Goal: Task Accomplishment & Management: Manage account settings

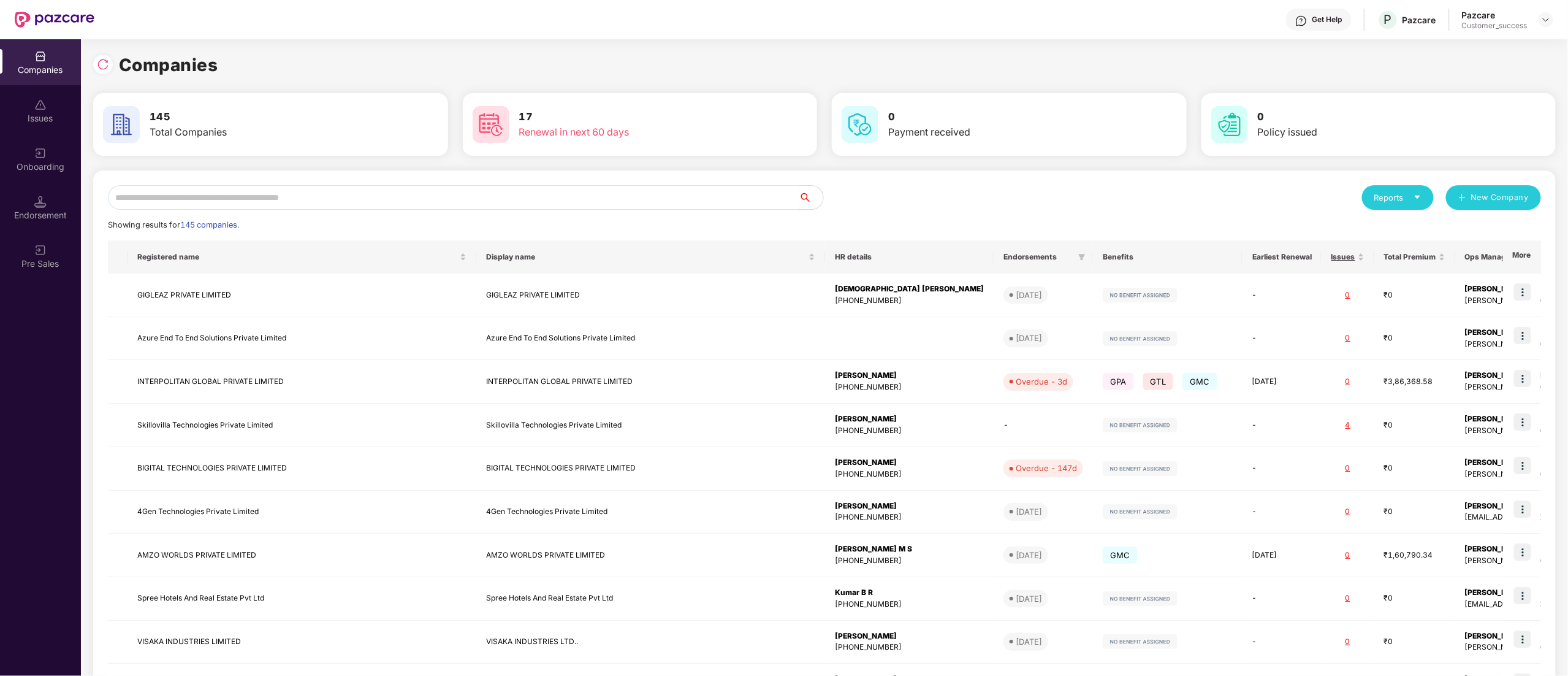
click at [308, 191] on input "text" at bounding box center [453, 197] width 691 height 24
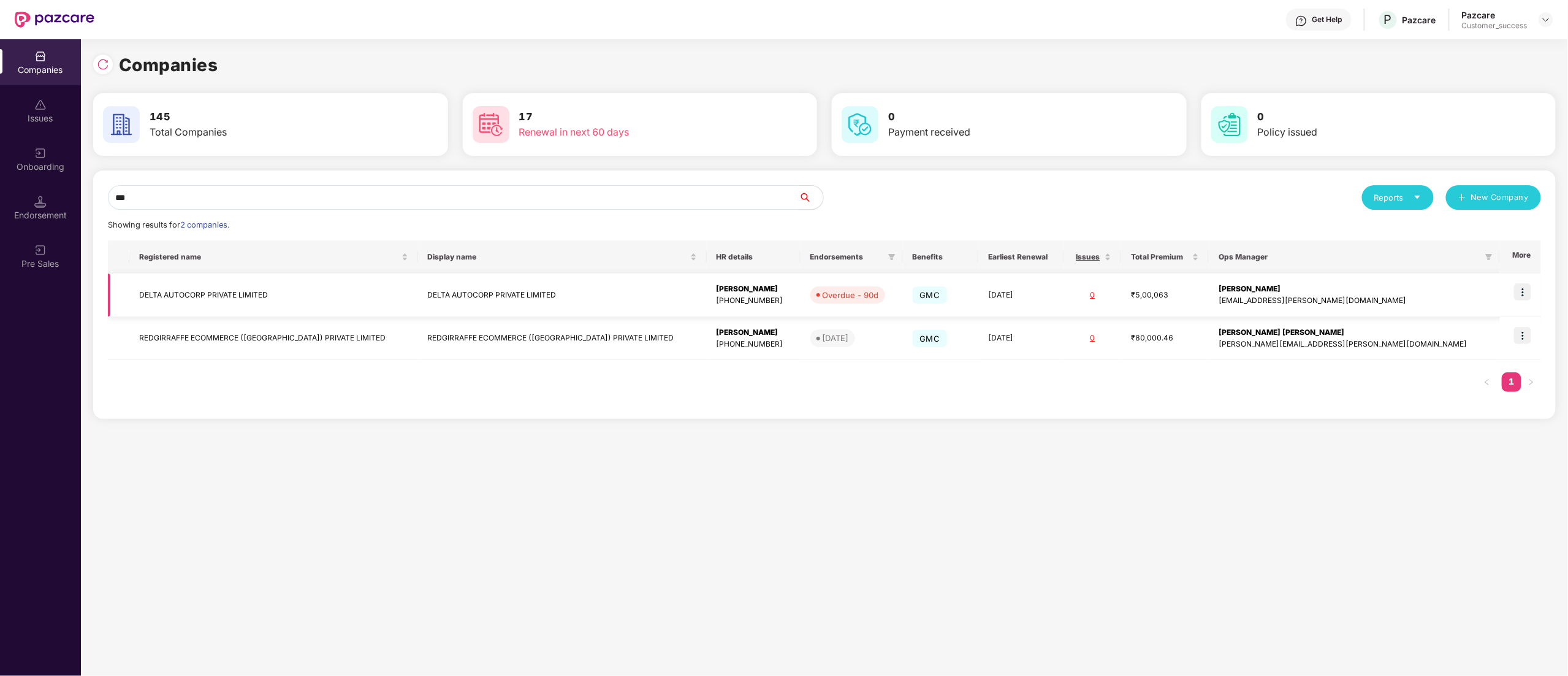
type input "***"
click at [1523, 295] on img at bounding box center [1523, 292] width 17 height 17
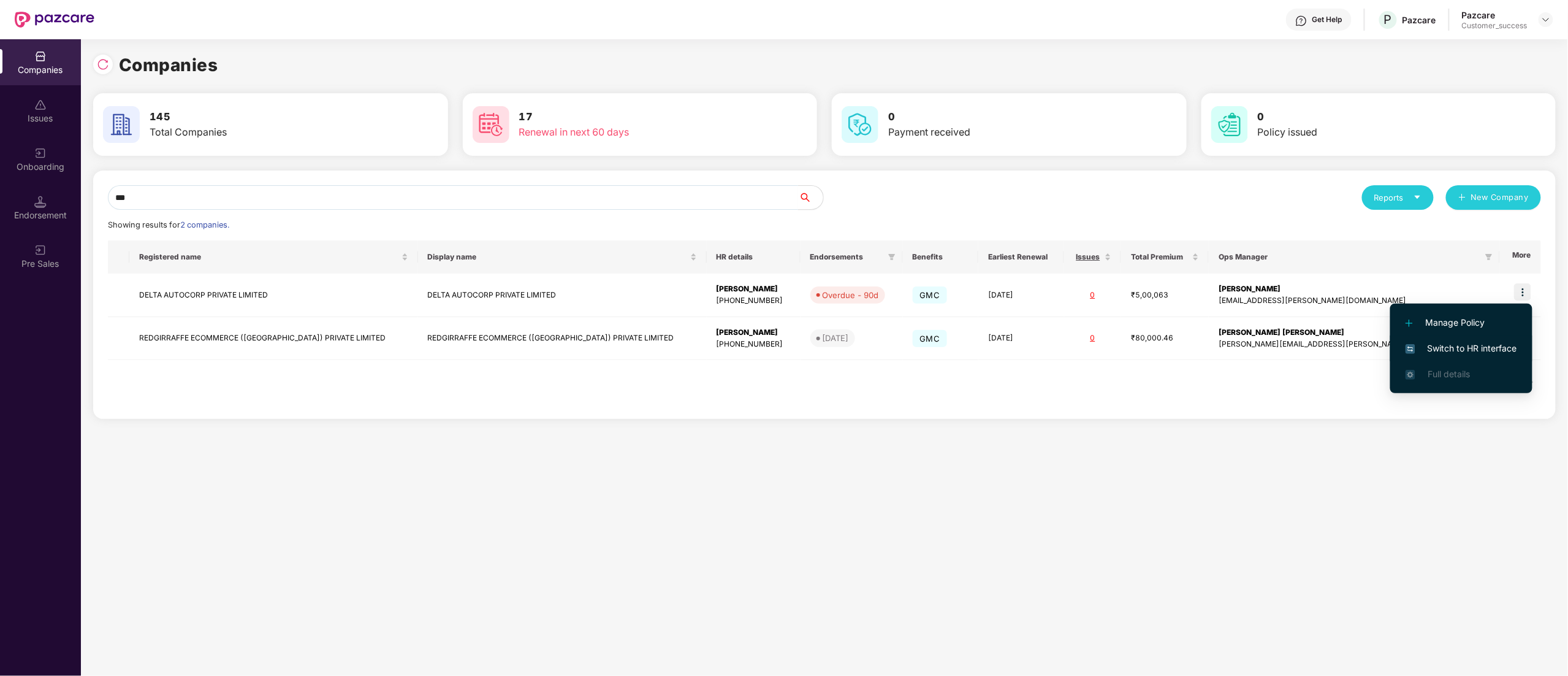
click at [1455, 346] on span "Switch to HR interface" at bounding box center [1461, 348] width 112 height 13
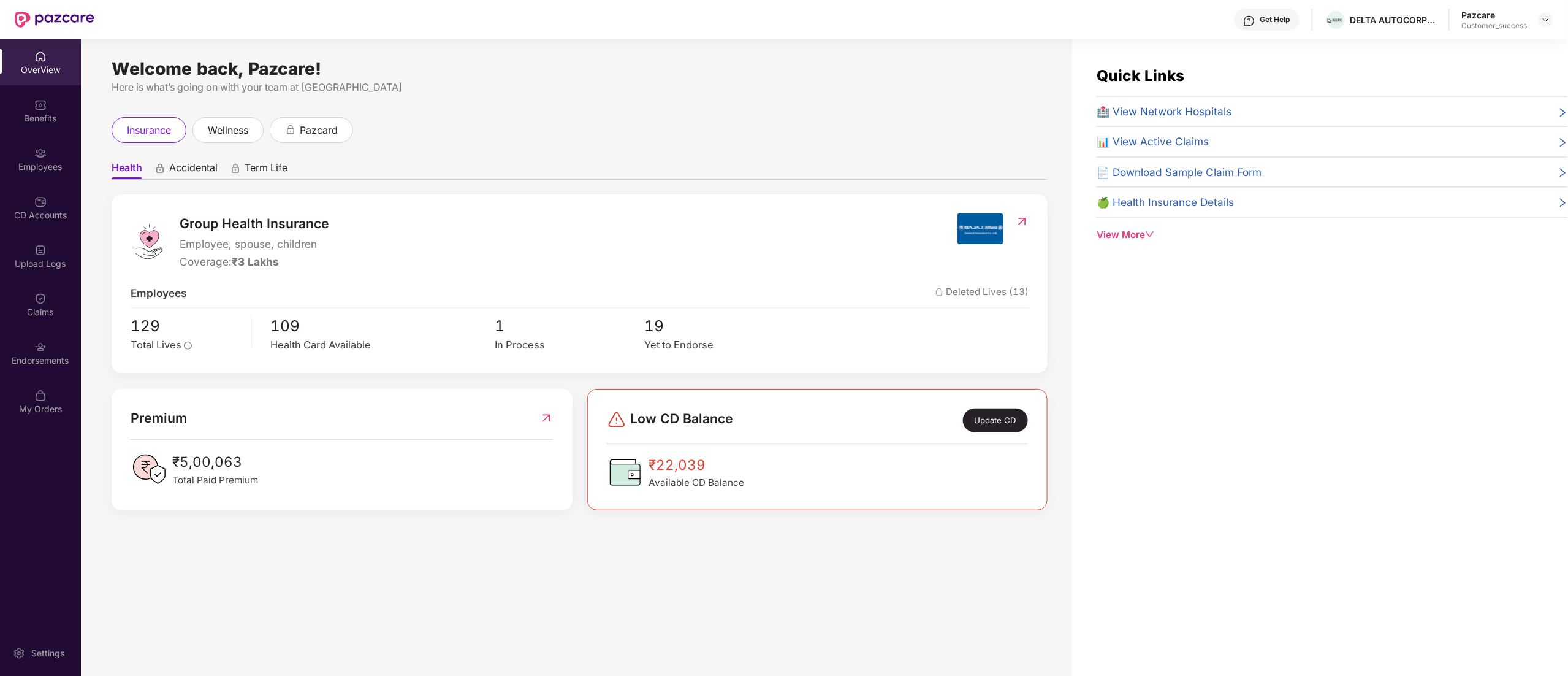
click at [35, 114] on div "Benefits" at bounding box center [40, 118] width 81 height 12
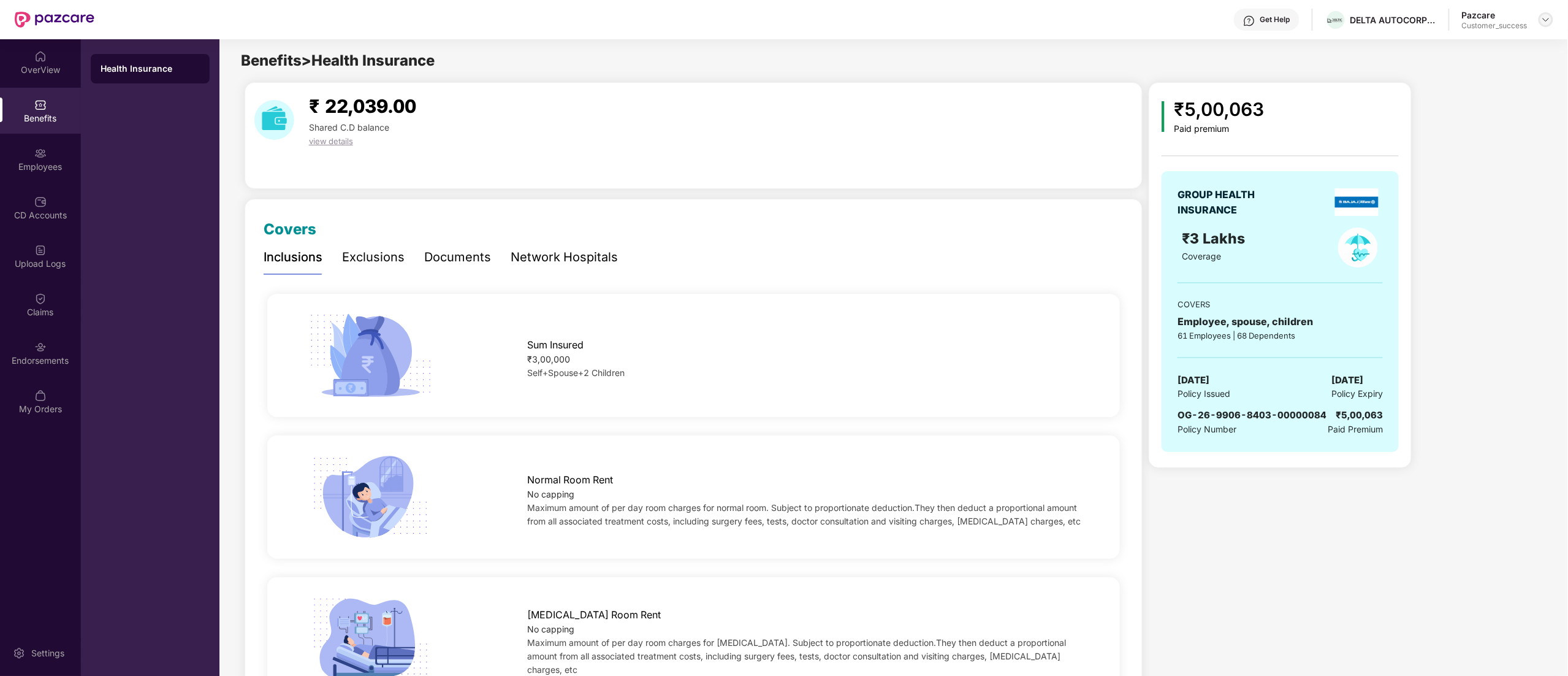
click at [1546, 20] on img at bounding box center [1546, 20] width 10 height 10
click at [1495, 45] on div "Switch to partner view" at bounding box center [1488, 49] width 159 height 24
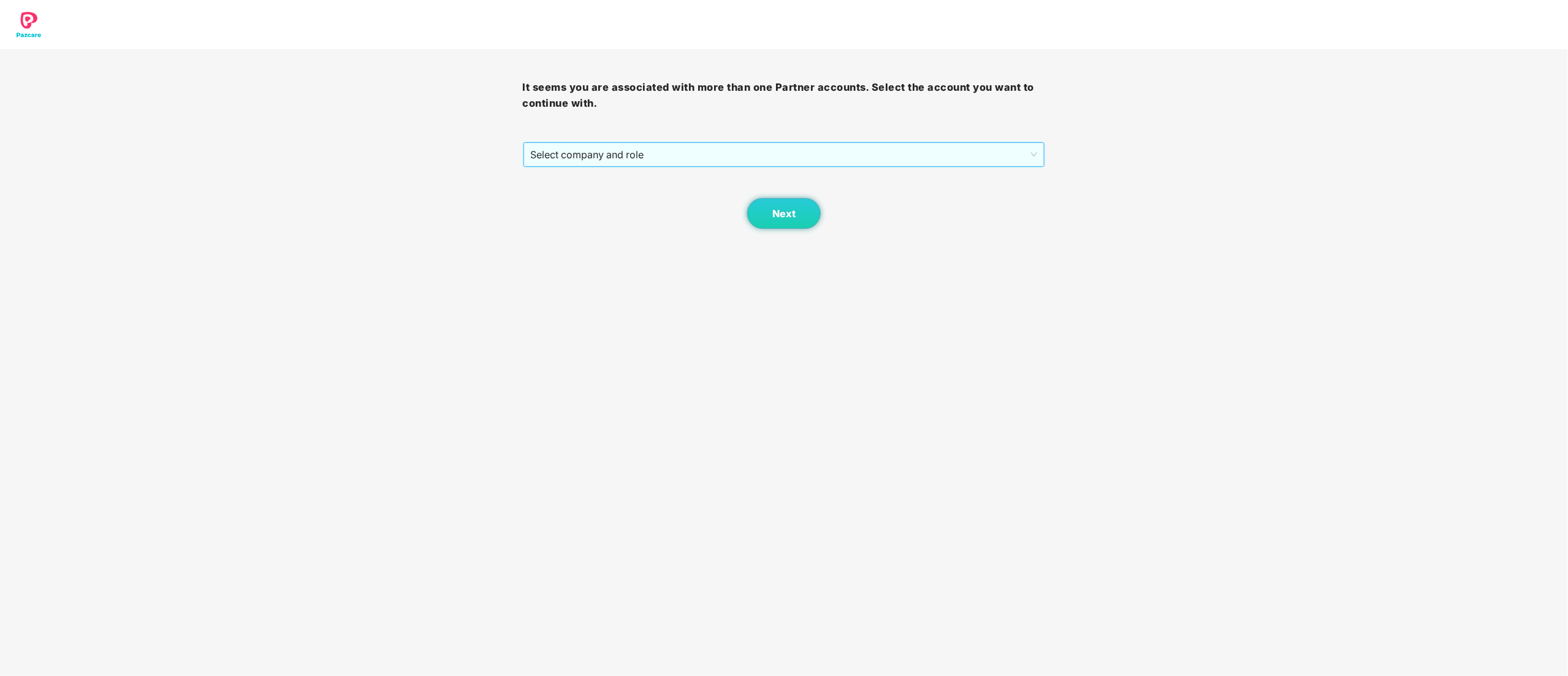
click at [594, 155] on span "Select company and role" at bounding box center [784, 154] width 507 height 24
click at [596, 198] on div "Pazcare - CUSTOMER_SUCCESS" at bounding box center [785, 198] width 508 height 13
click at [753, 200] on div "Next" at bounding box center [785, 198] width 523 height 61
click at [766, 219] on button "Next" at bounding box center [783, 213] width 73 height 31
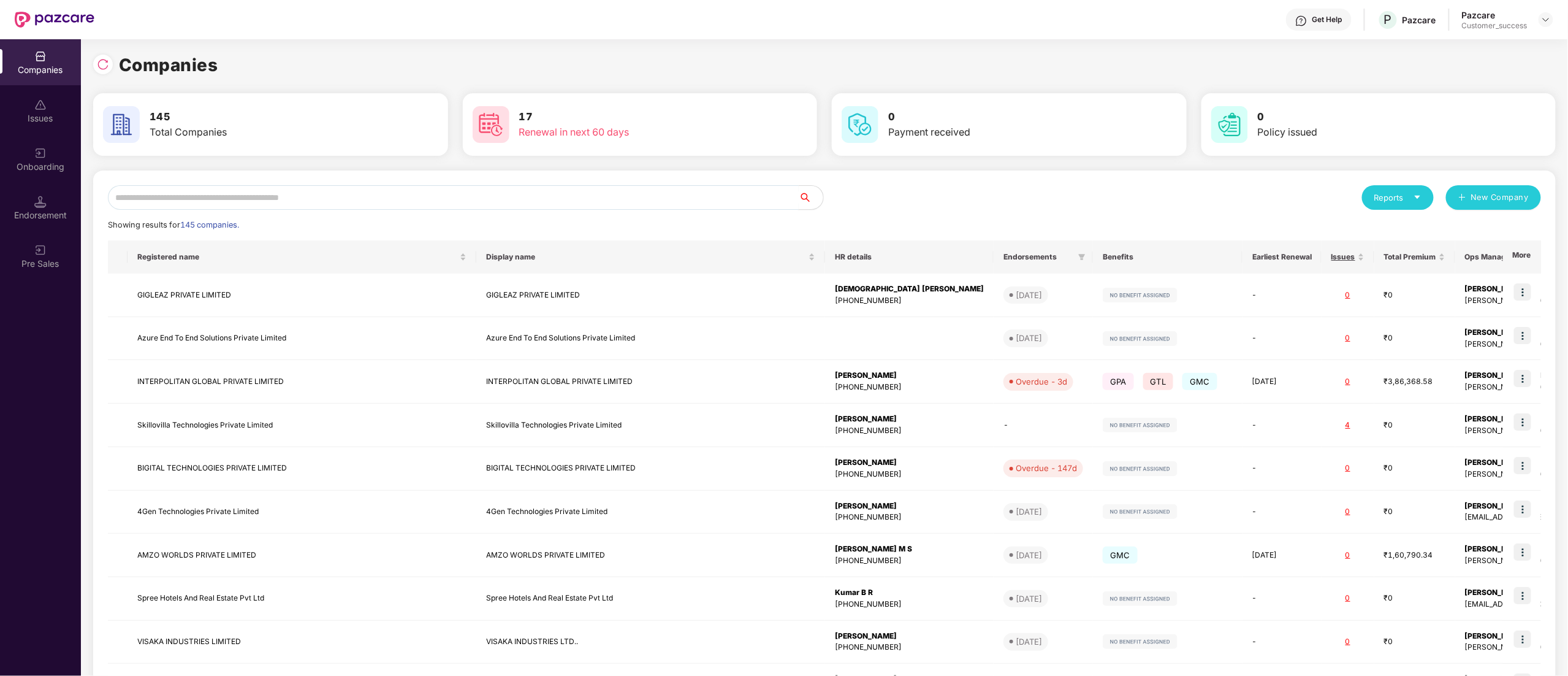
click at [243, 186] on input "text" at bounding box center [453, 197] width 691 height 24
click at [281, 190] on input "text" at bounding box center [453, 197] width 691 height 24
click at [104, 69] on img at bounding box center [103, 65] width 12 height 12
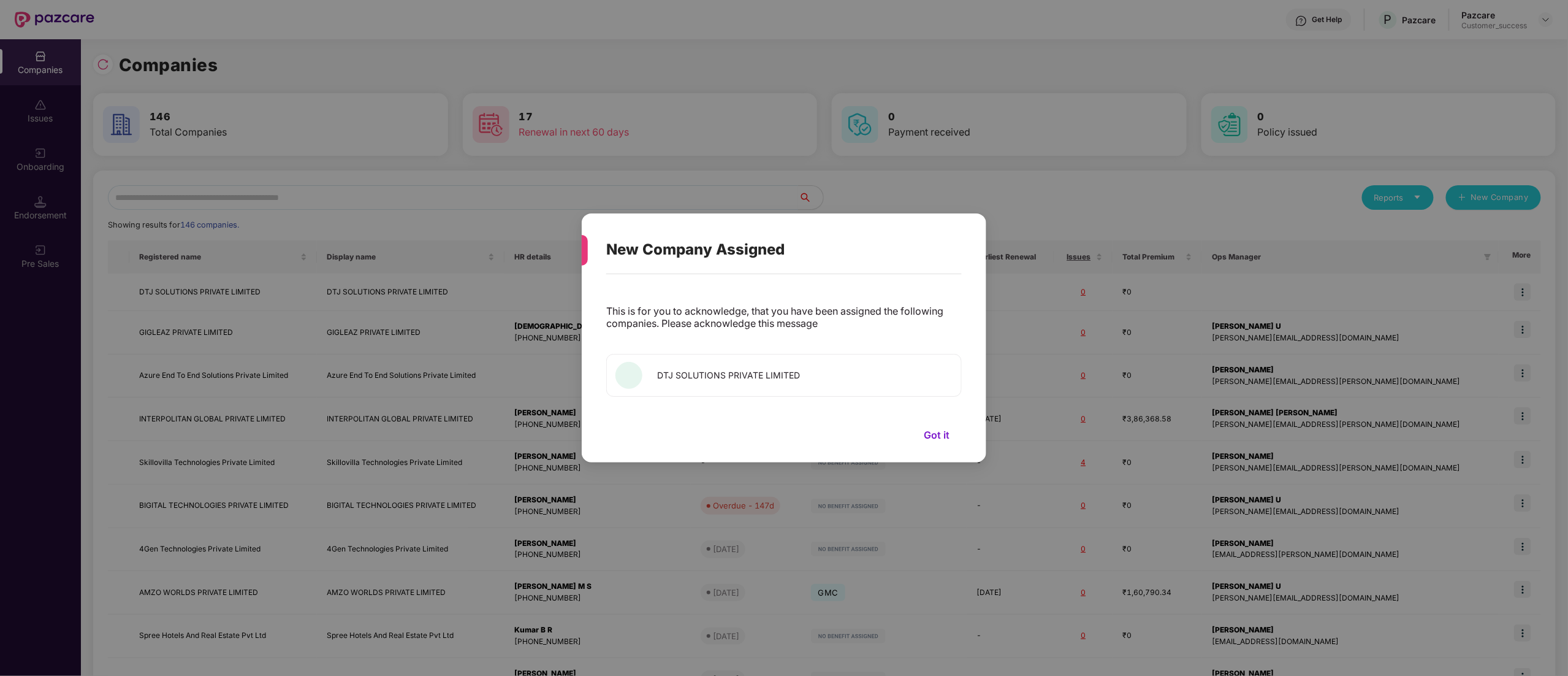
click at [939, 432] on button "Got it" at bounding box center [937, 435] width 50 height 18
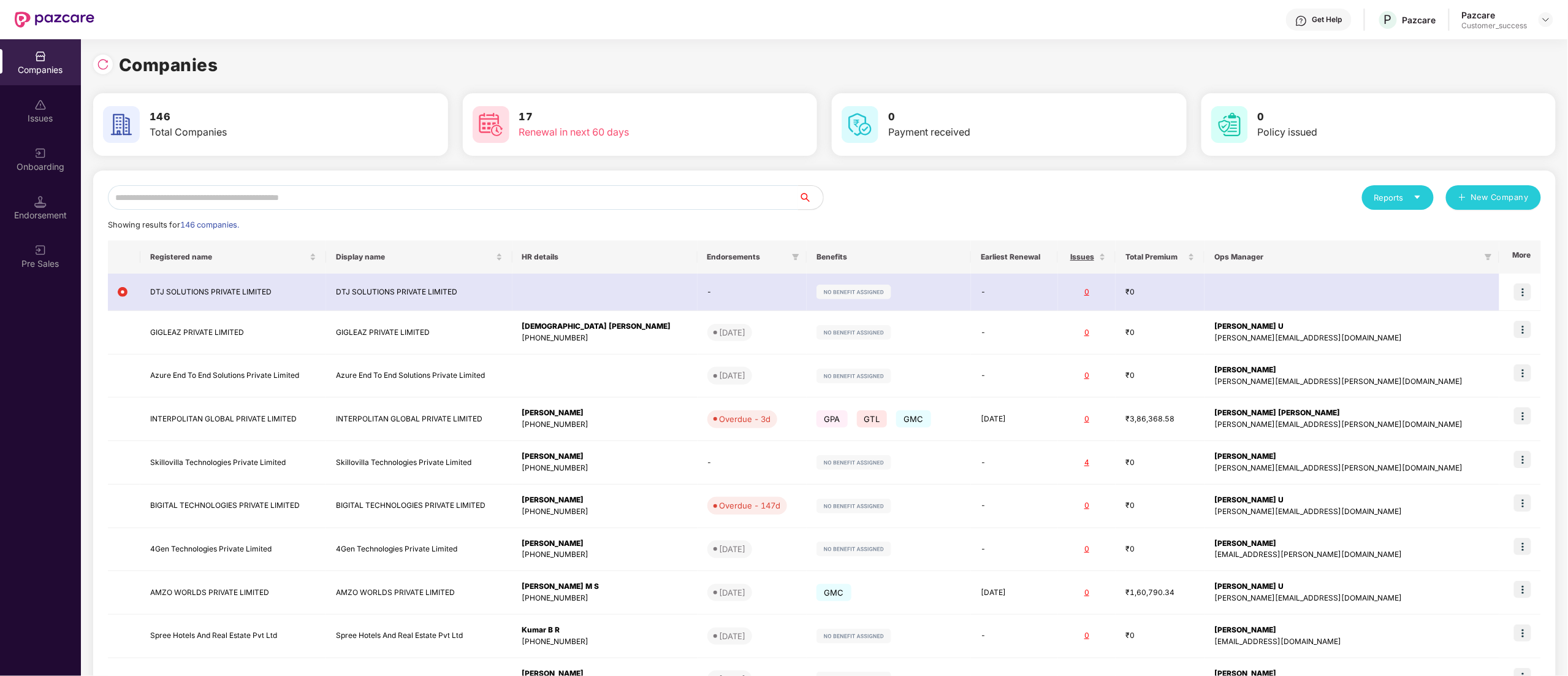
click at [939, 432] on td "GPA GTL GMC" at bounding box center [889, 419] width 164 height 44
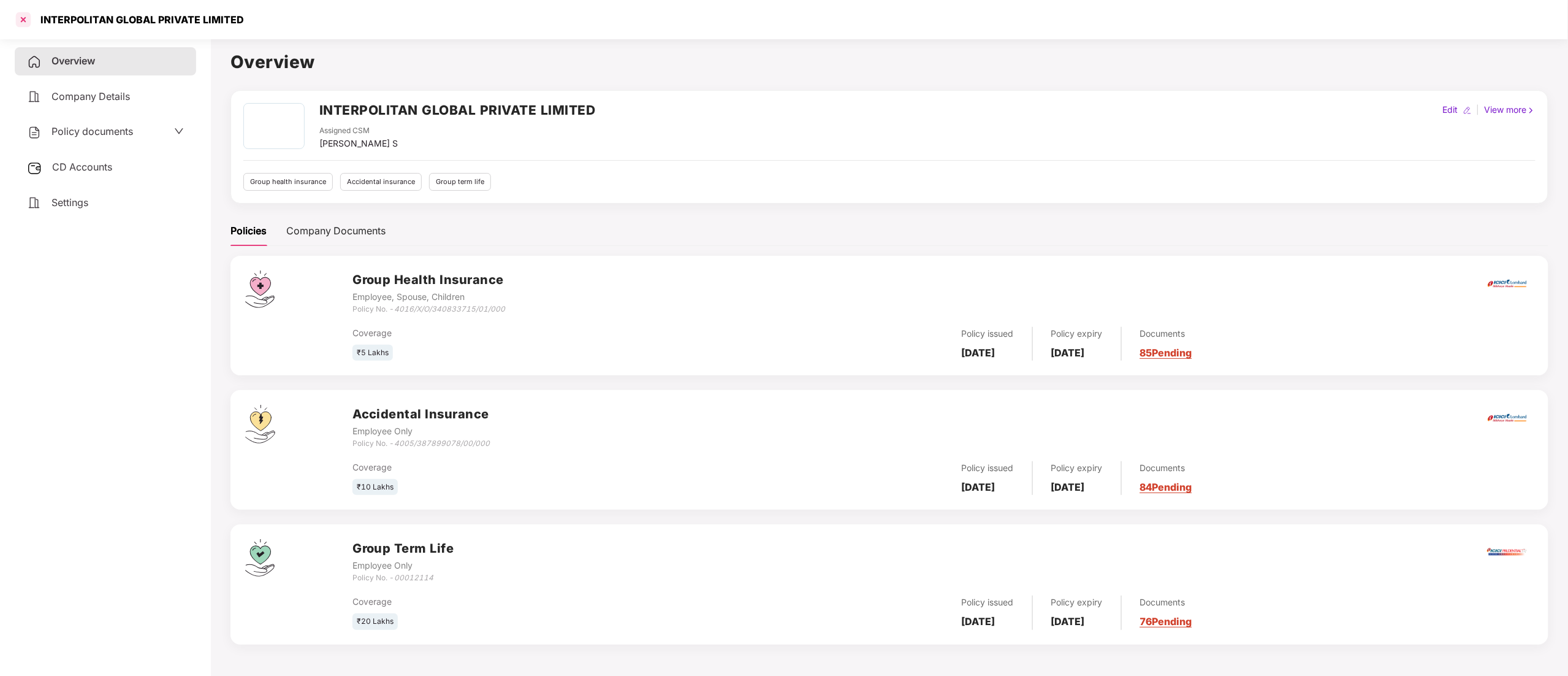
click at [25, 14] on div at bounding box center [23, 20] width 19 height 20
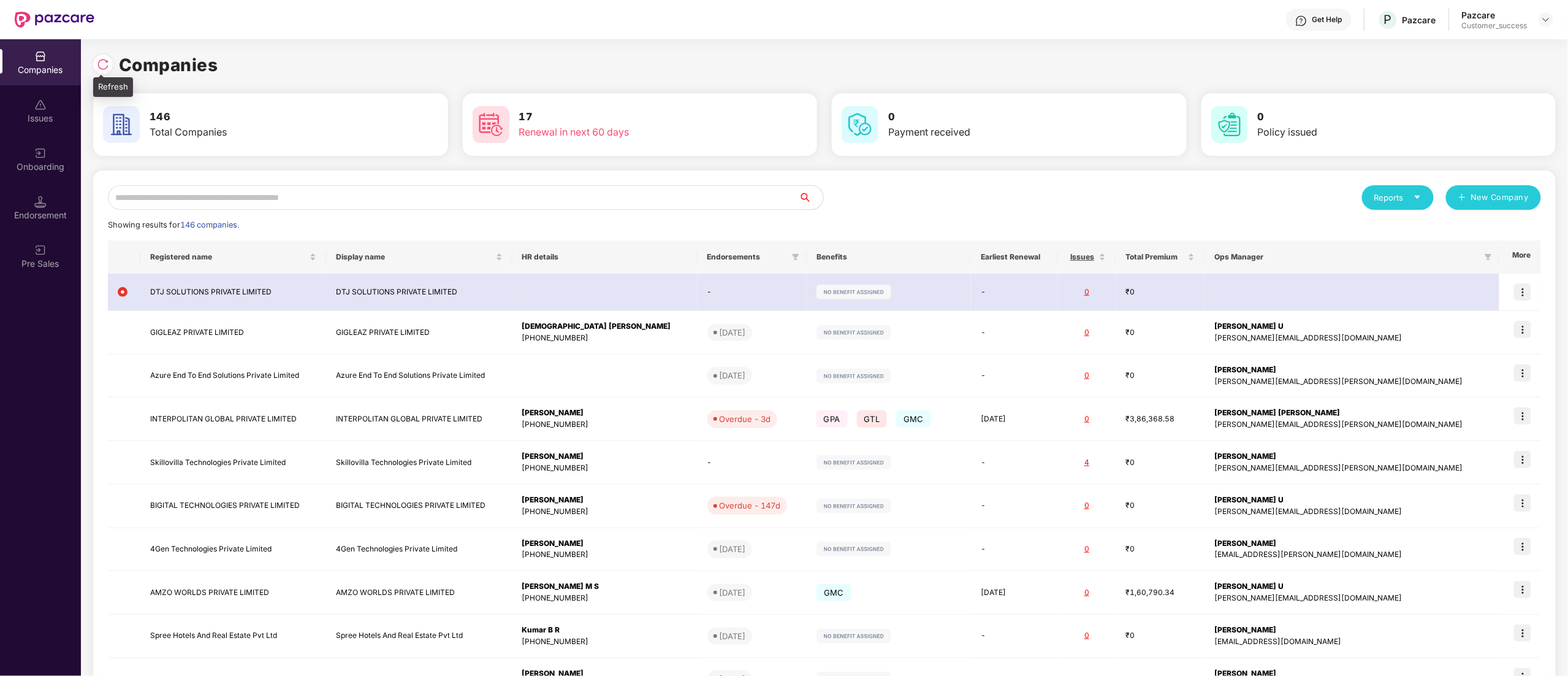
click at [104, 66] on img at bounding box center [103, 65] width 12 height 12
click at [143, 208] on input "text" at bounding box center [453, 197] width 691 height 24
click at [165, 211] on div "Reports New Company Showing results for 146 companies. Registered name Display …" at bounding box center [824, 465] width 1433 height 560
click at [165, 209] on input "text" at bounding box center [453, 197] width 691 height 24
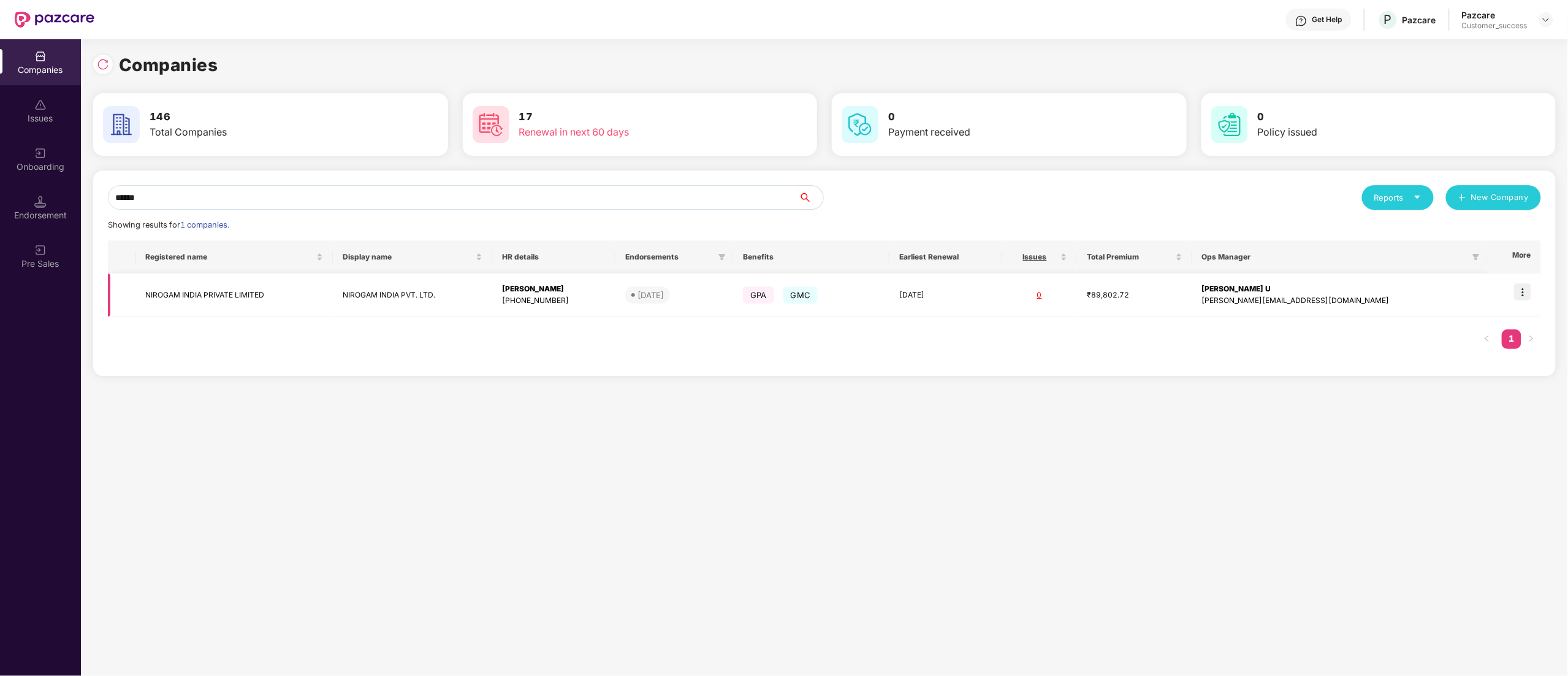
type input "******"
click at [1528, 298] on img at bounding box center [1523, 292] width 17 height 17
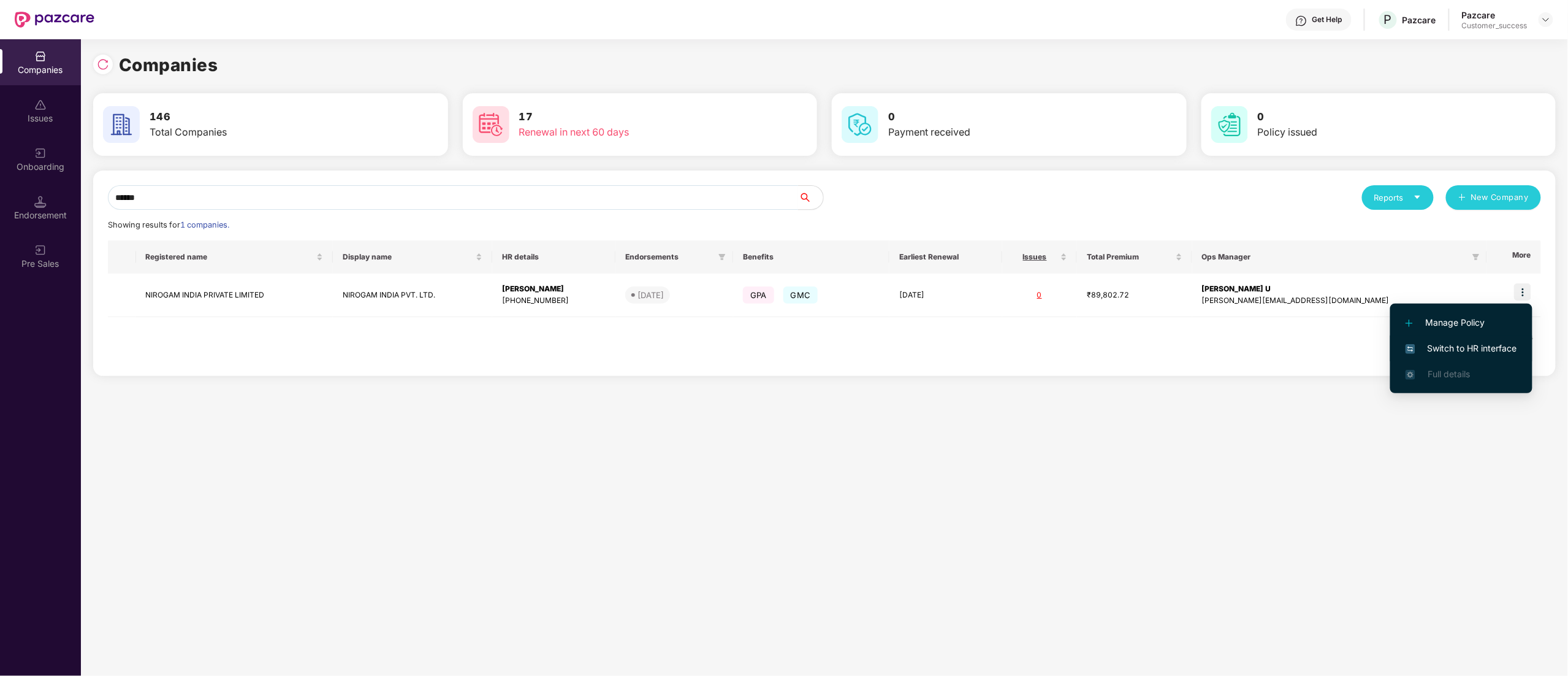
click at [1485, 347] on span "Switch to HR interface" at bounding box center [1461, 348] width 112 height 13
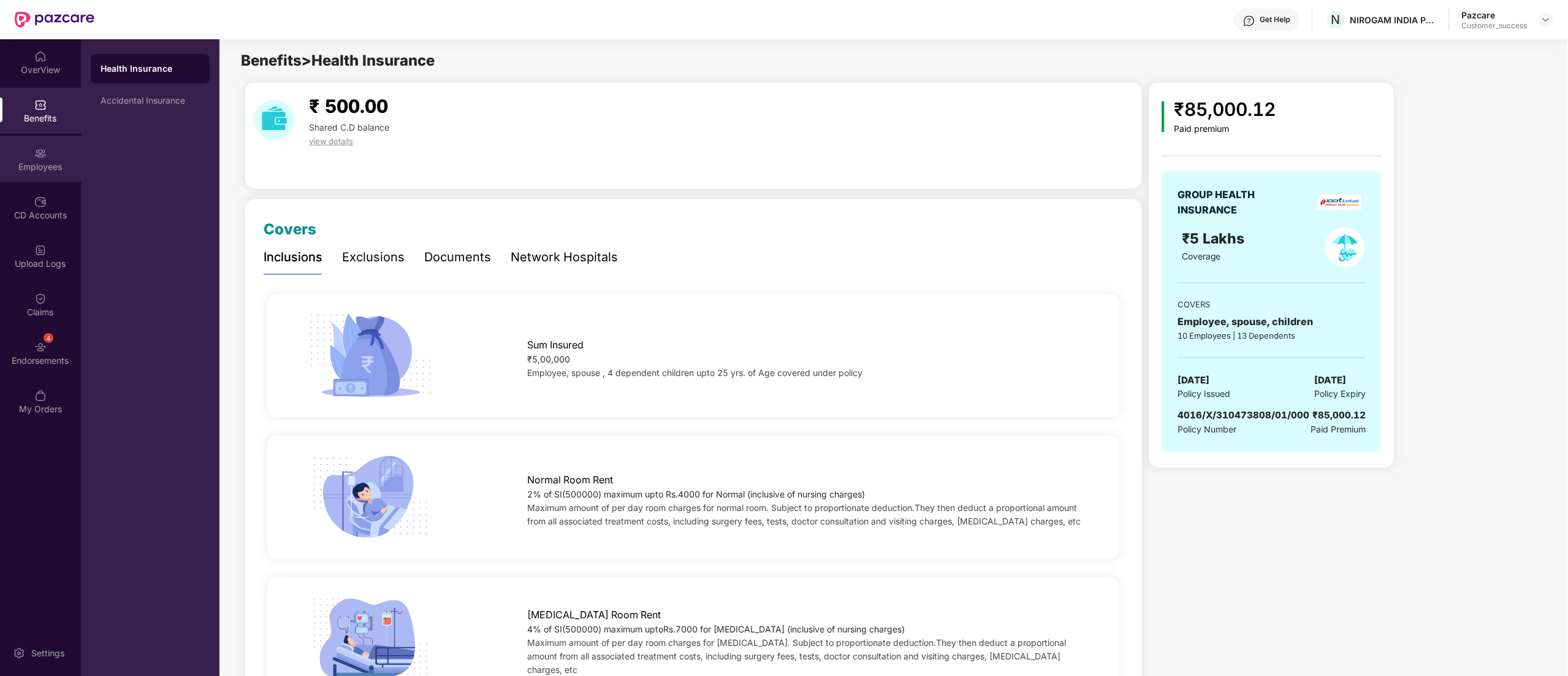
click at [24, 163] on div "Employees" at bounding box center [40, 167] width 81 height 12
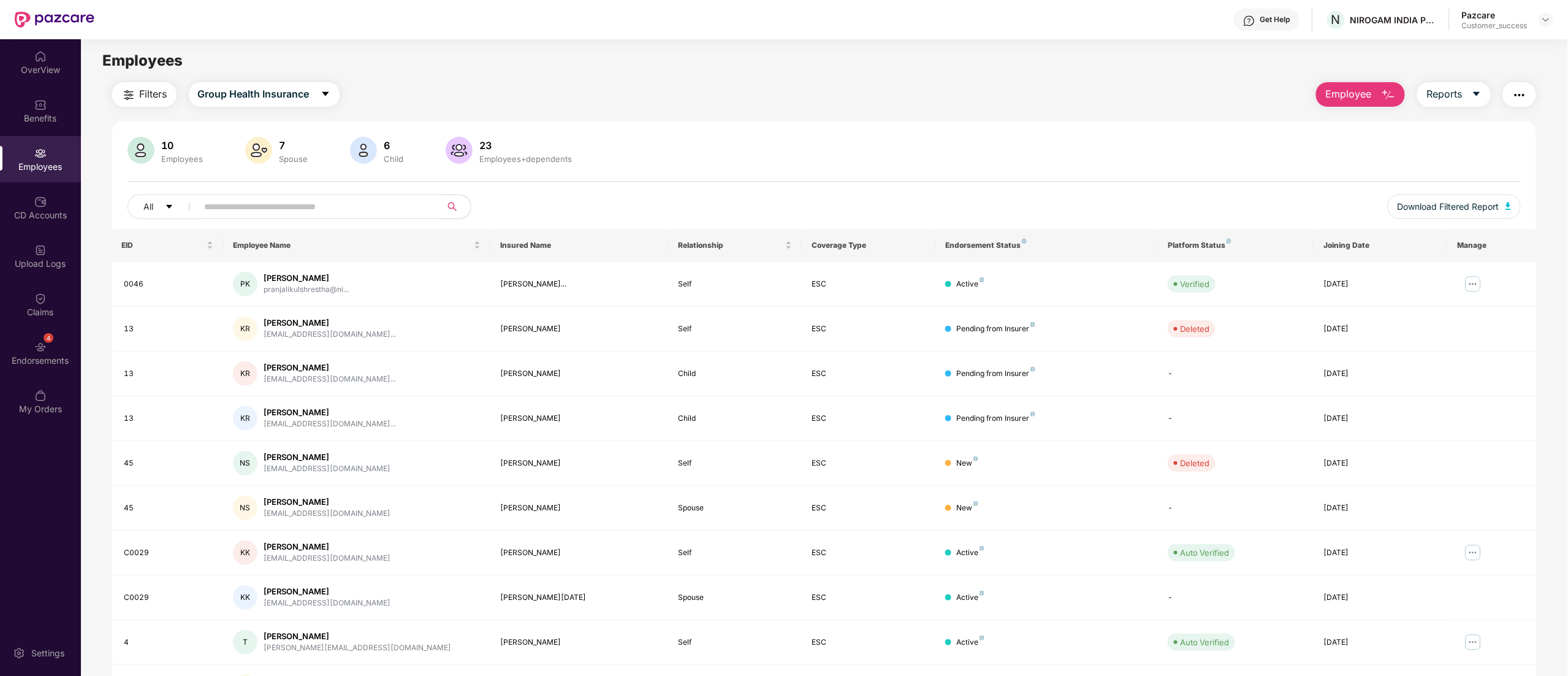
click at [237, 201] on input "text" at bounding box center [314, 206] width 220 height 18
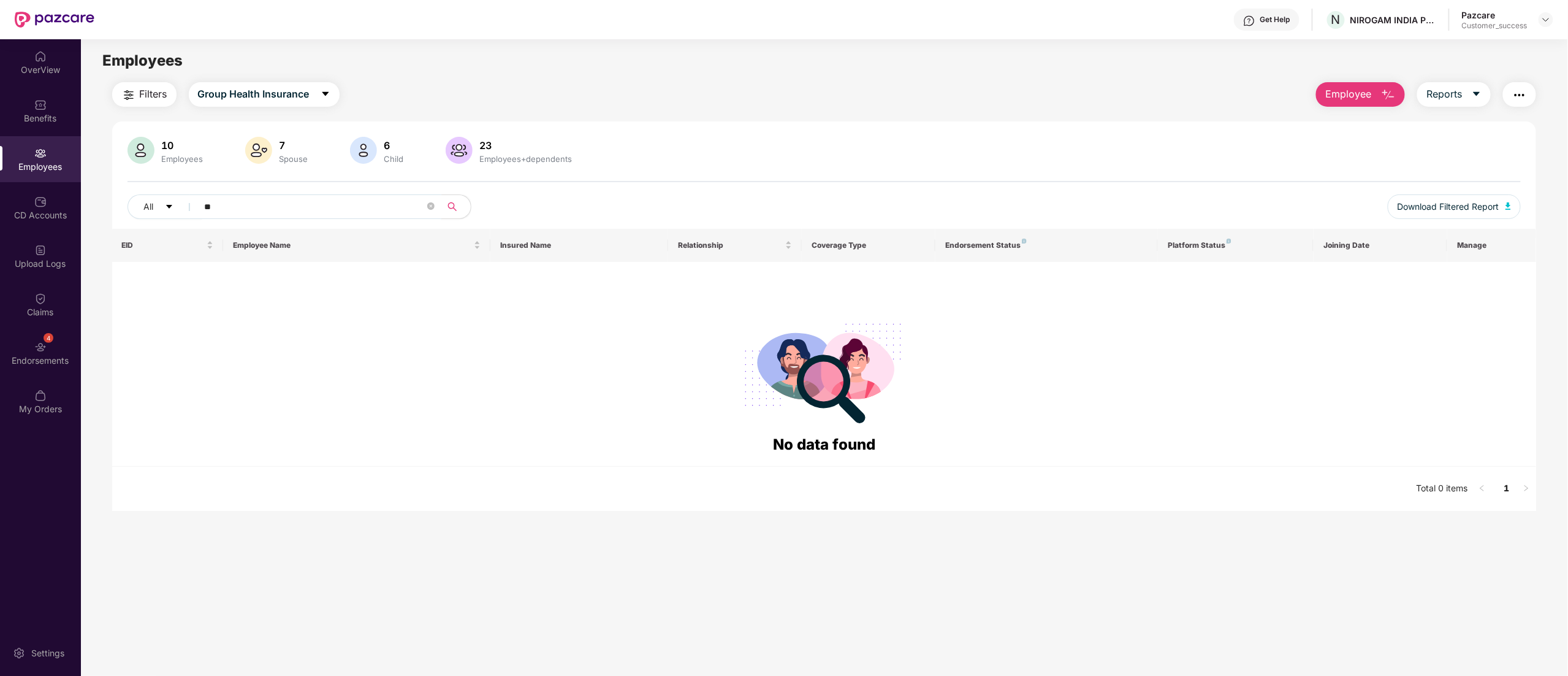
type input "*"
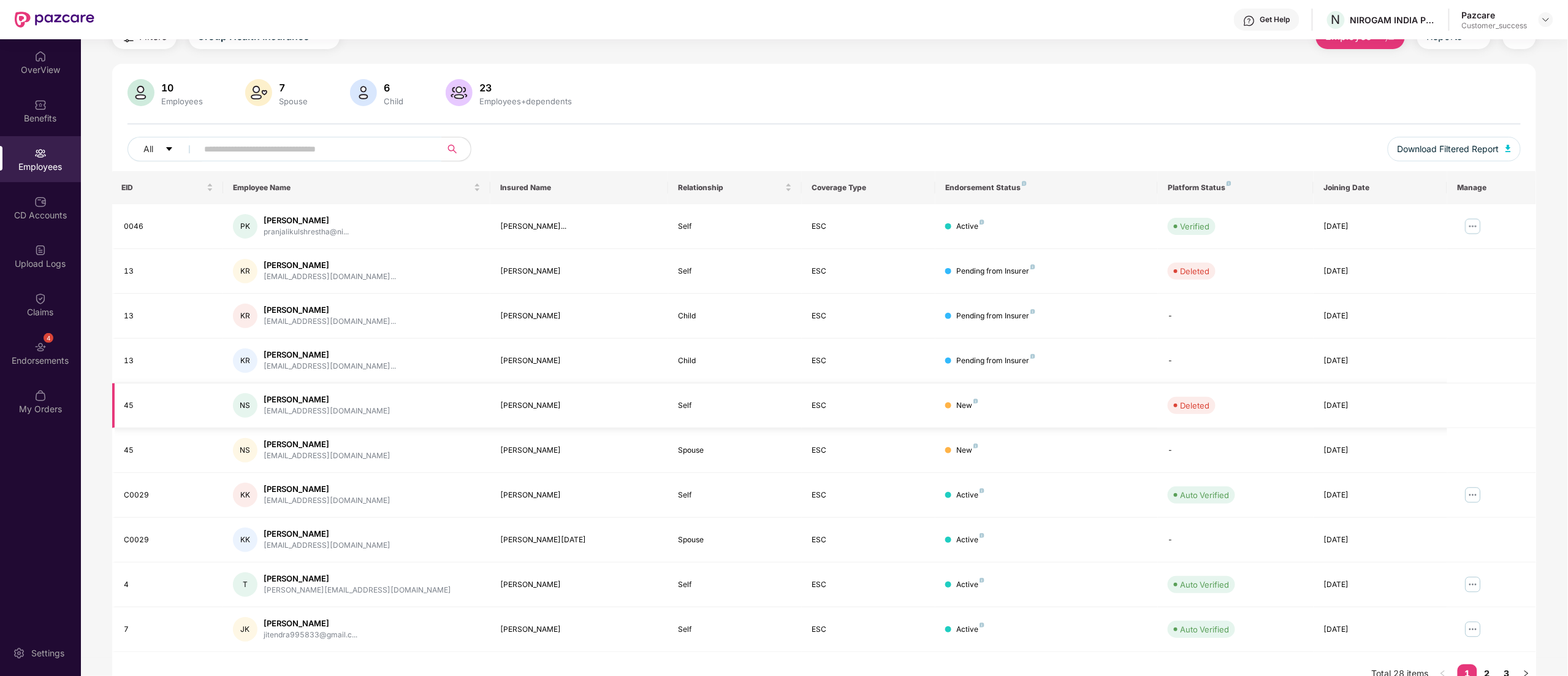
scroll to position [80, 0]
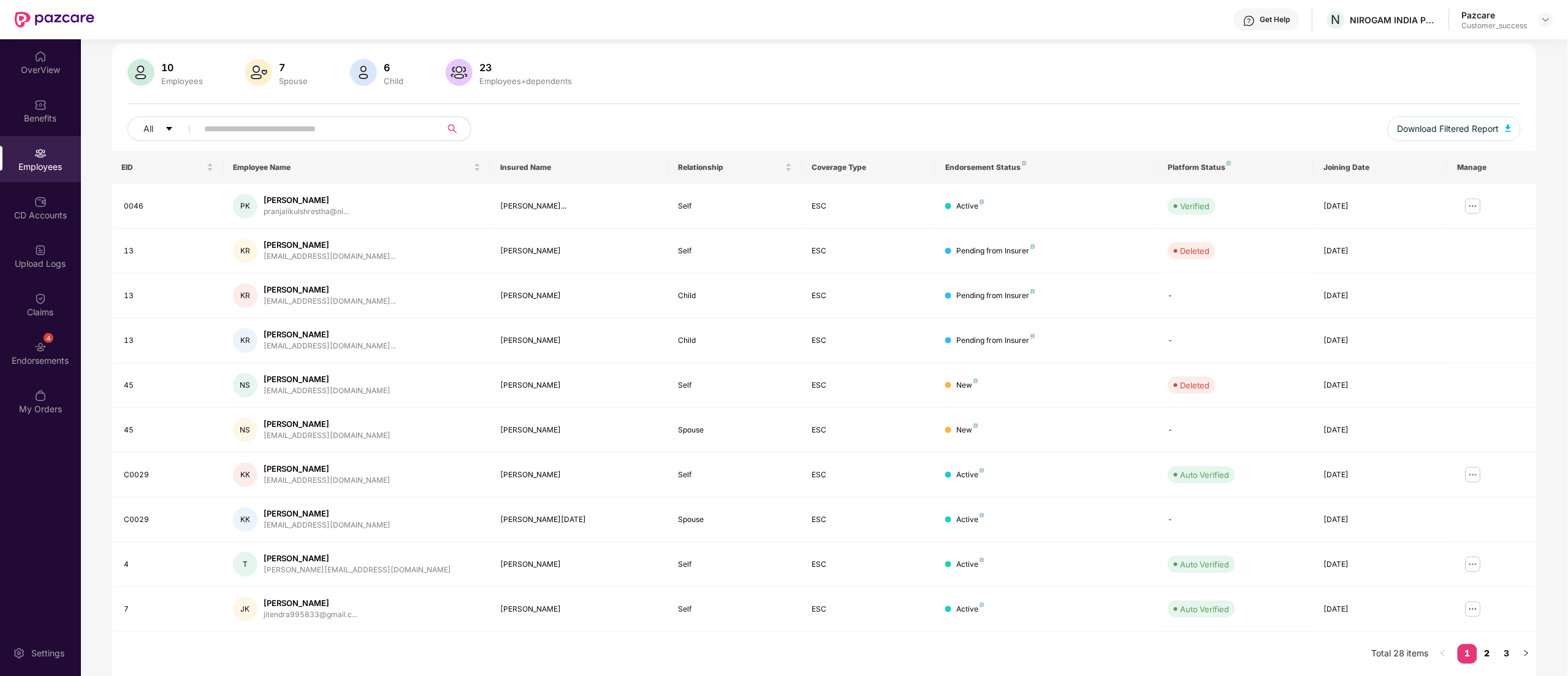
click at [1487, 648] on link "2" at bounding box center [1487, 652] width 19 height 18
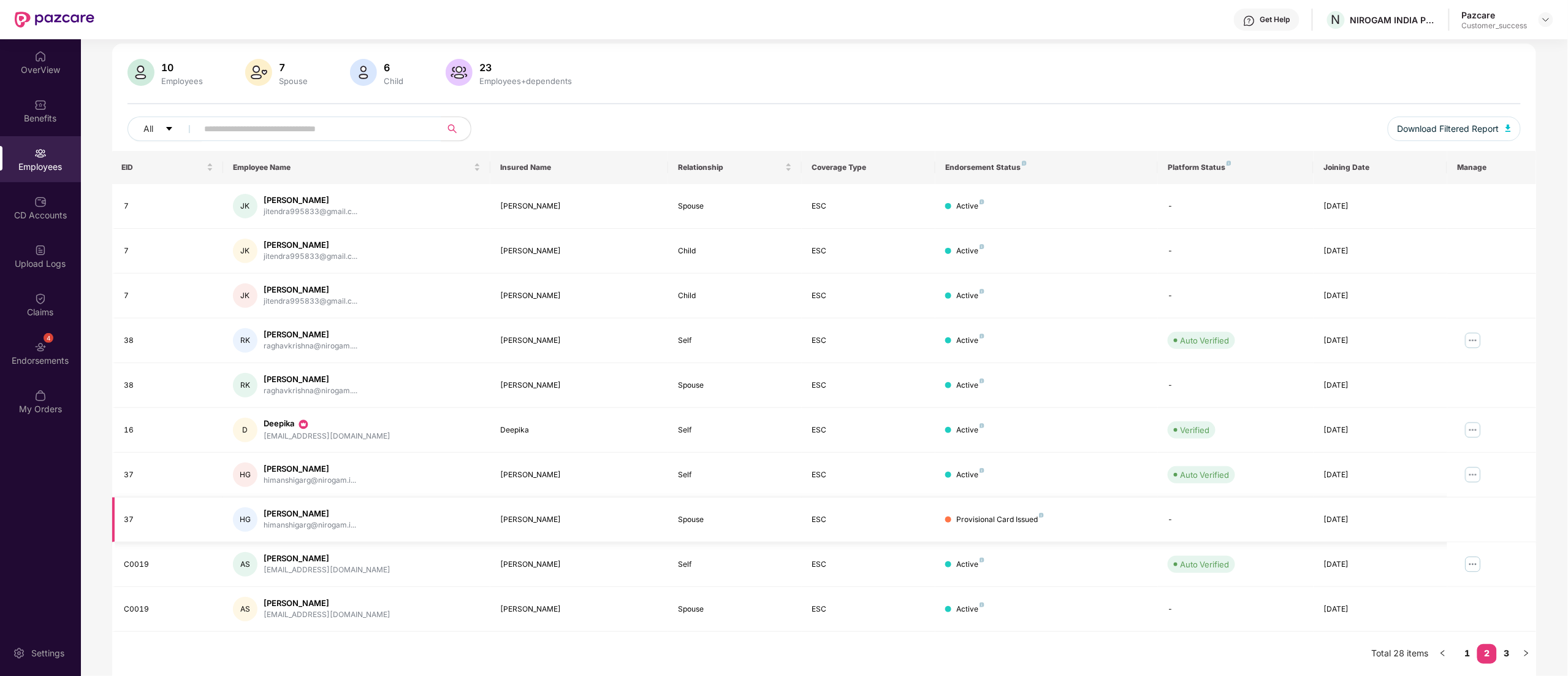
click at [518, 515] on div "[PERSON_NAME]" at bounding box center [579, 519] width 158 height 11
copy div "[PERSON_NAME]"
